Goal: Task Accomplishment & Management: Manage account settings

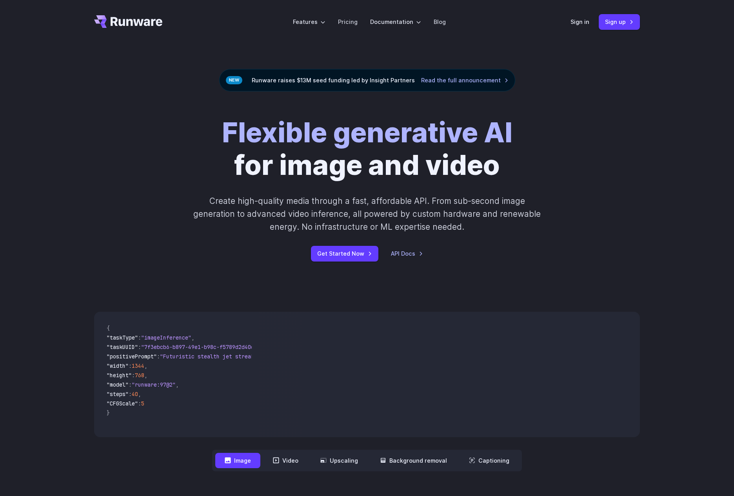
click at [594, 225] on div "Flexible generative AI for image and video Create high-quality media through a …" at bounding box center [366, 188] width 545 height 145
click at [578, 25] on link "Sign in" at bounding box center [579, 21] width 19 height 9
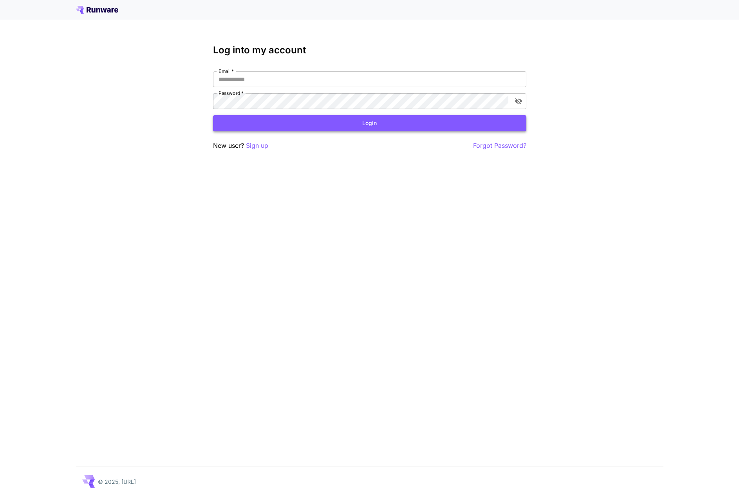
type input "**********"
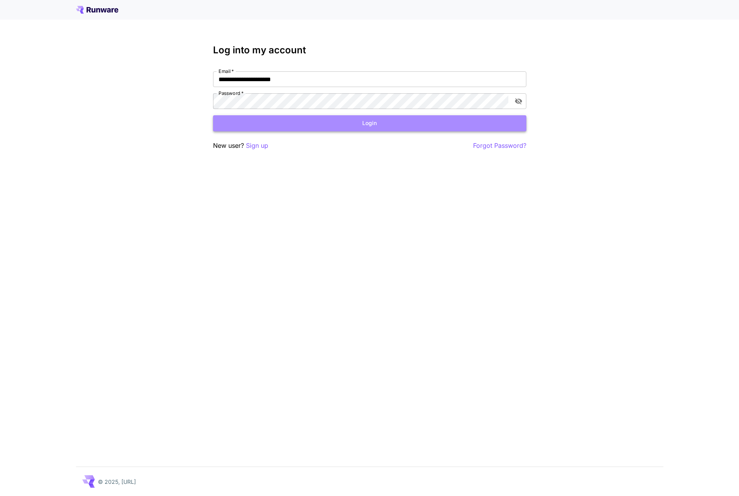
click at [411, 117] on button "Login" at bounding box center [369, 123] width 313 height 16
